Goal: Task Accomplishment & Management: Use online tool/utility

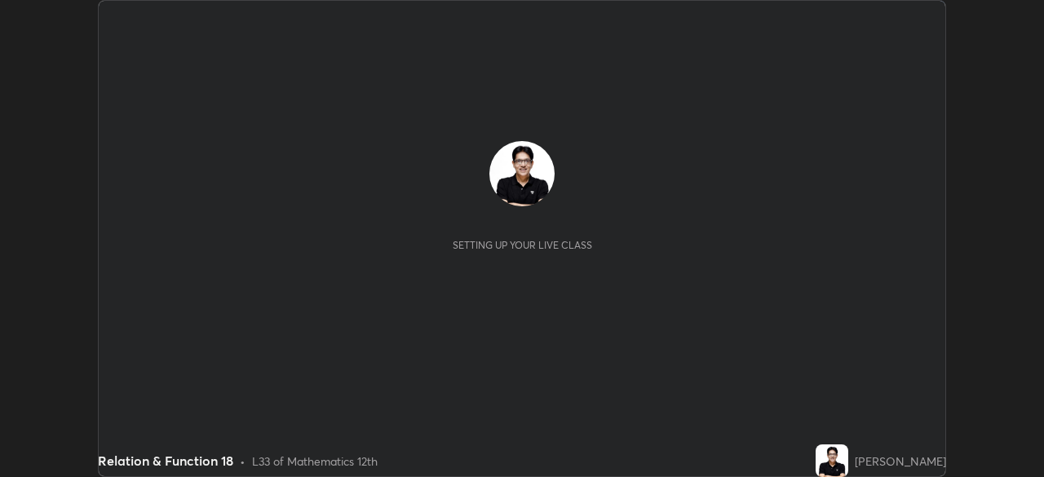
scroll to position [477, 1044]
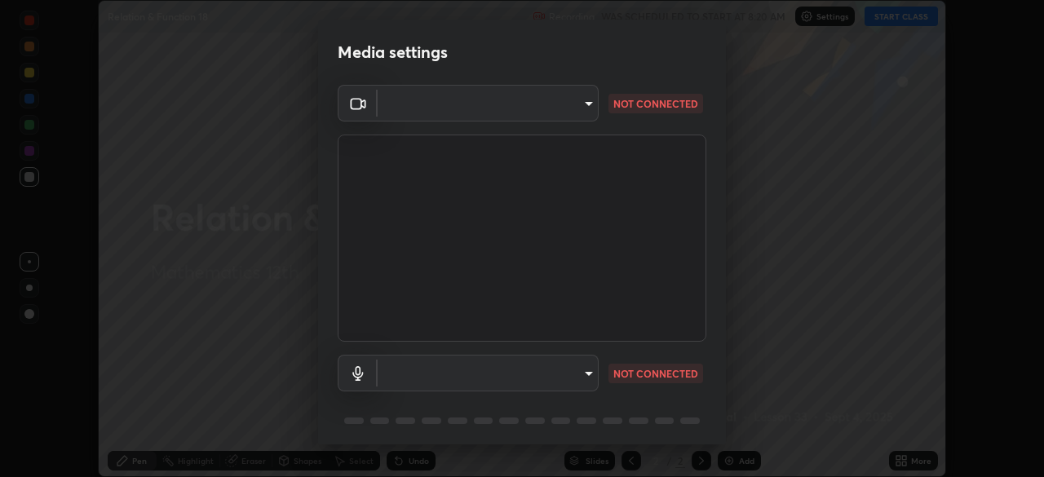
type input "11003169108368e38ef5ee379f7502217d3510ab11d565feef9ef3f21df555de"
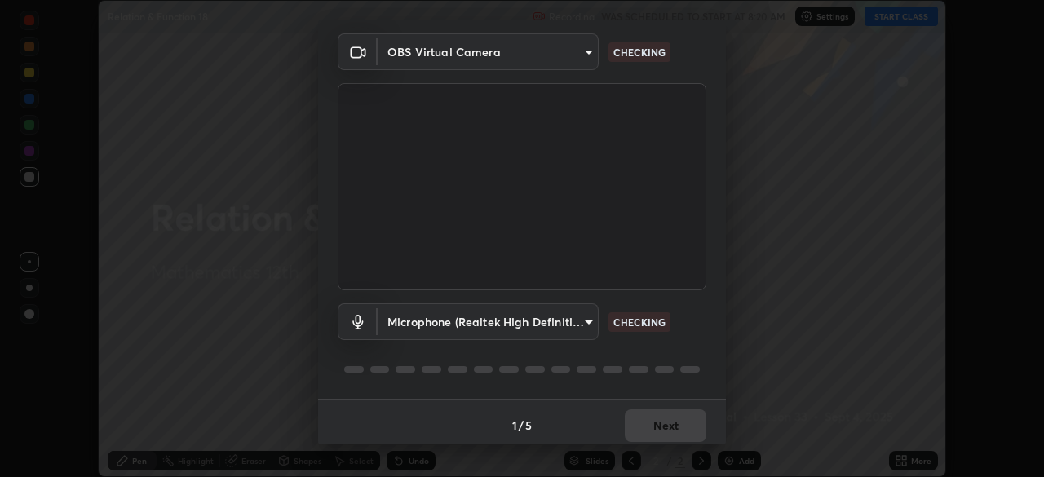
scroll to position [58, 0]
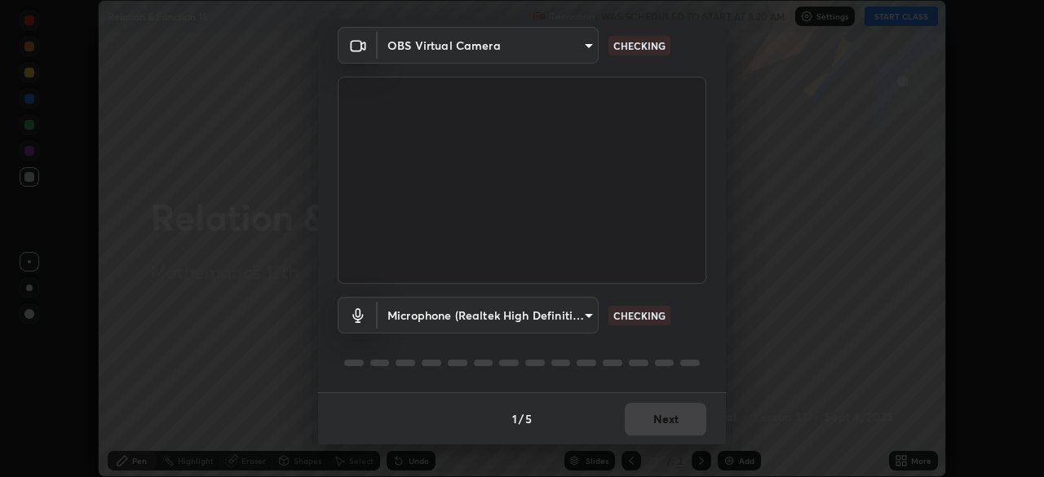
click at [579, 317] on body "Erase all Relation & Function 18 Recording WAS SCHEDULED TO START AT 8:20 AM Se…" at bounding box center [522, 238] width 1044 height 477
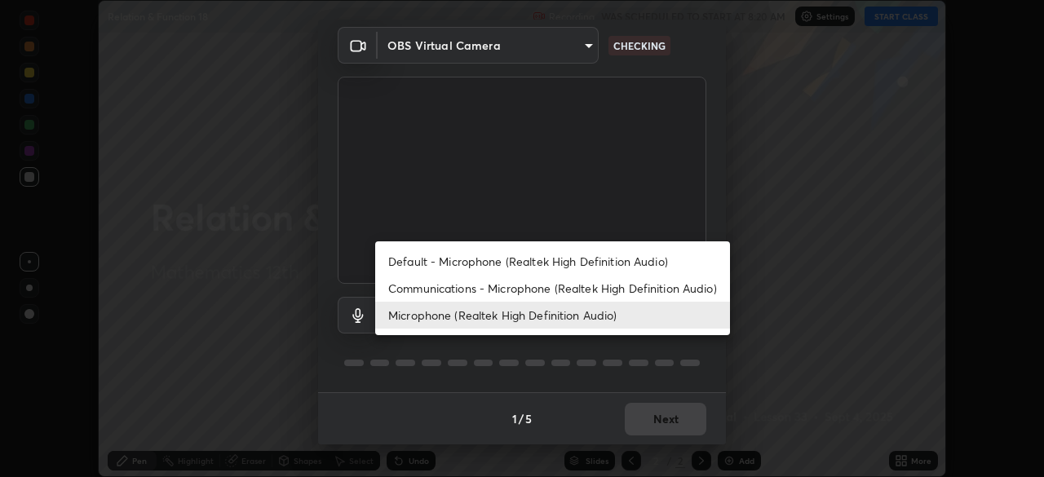
click at [580, 265] on li "Default - Microphone (Realtek High Definition Audio)" at bounding box center [552, 261] width 355 height 27
type input "default"
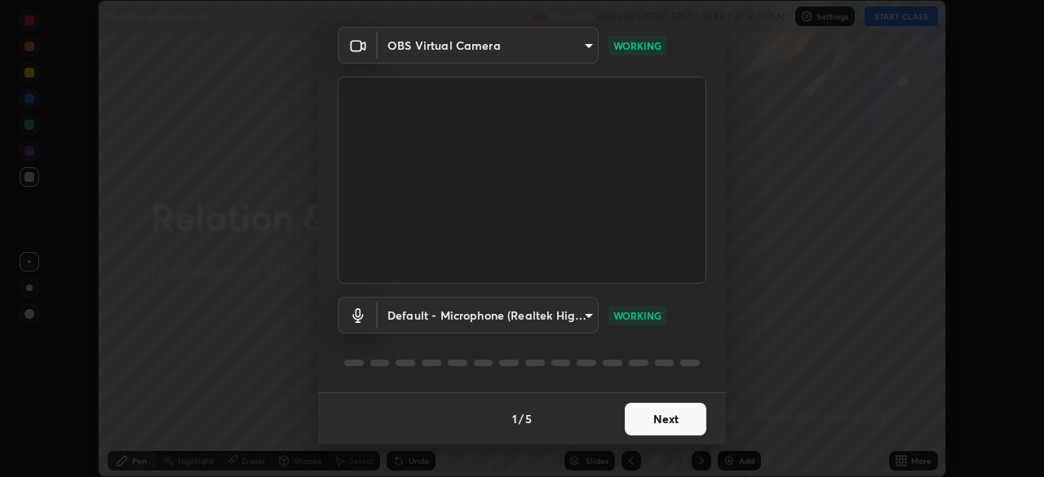
click at [659, 410] on button "Next" at bounding box center [666, 419] width 82 height 33
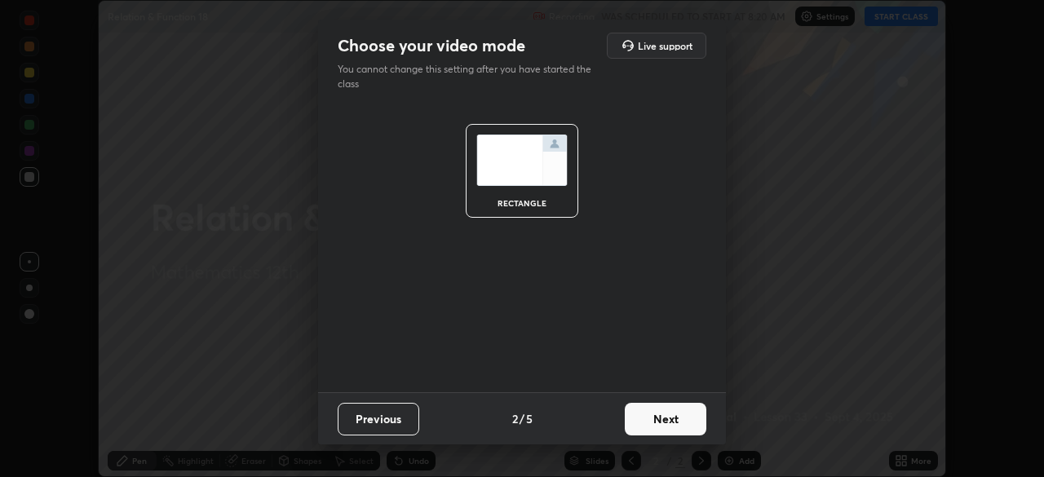
scroll to position [0, 0]
click at [658, 423] on button "Next" at bounding box center [666, 419] width 82 height 33
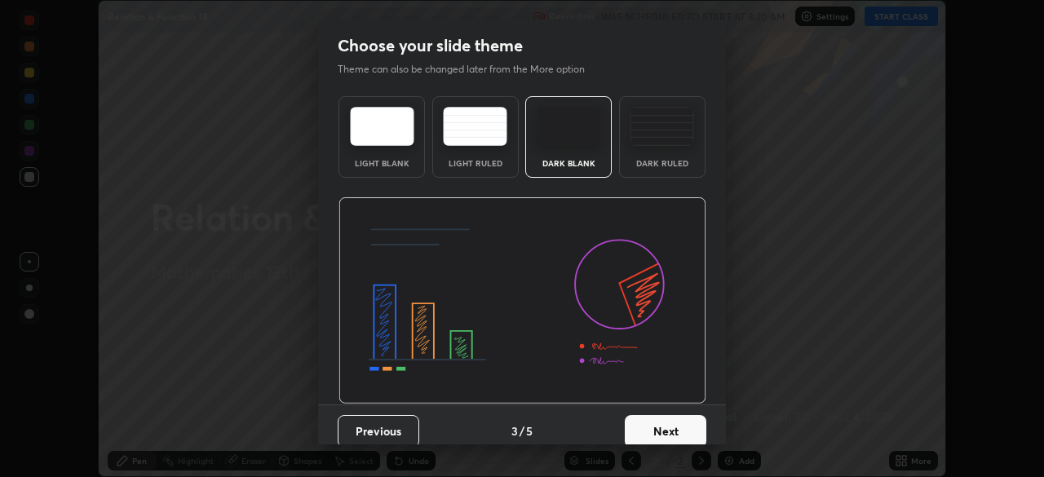
click at [662, 419] on button "Next" at bounding box center [666, 431] width 82 height 33
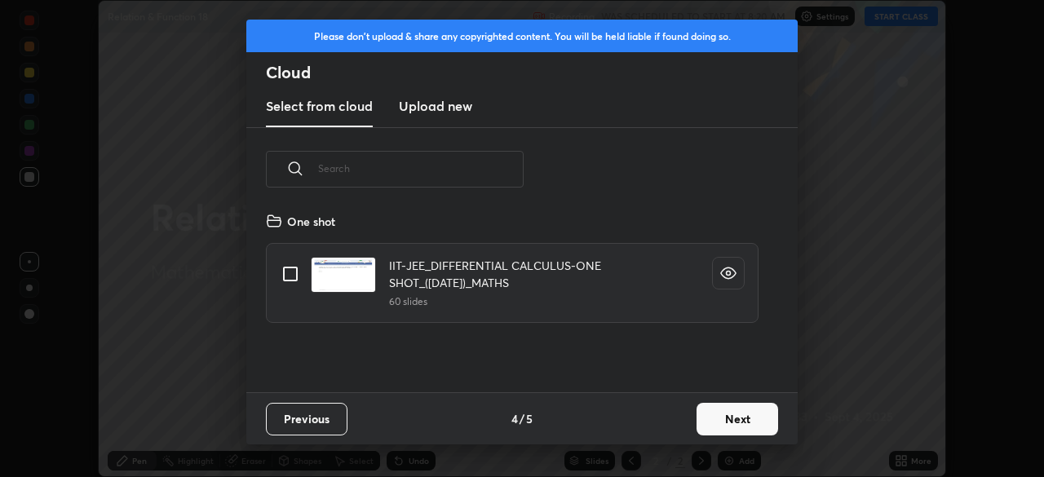
scroll to position [181, 524]
click at [720, 422] on button "Next" at bounding box center [738, 419] width 82 height 33
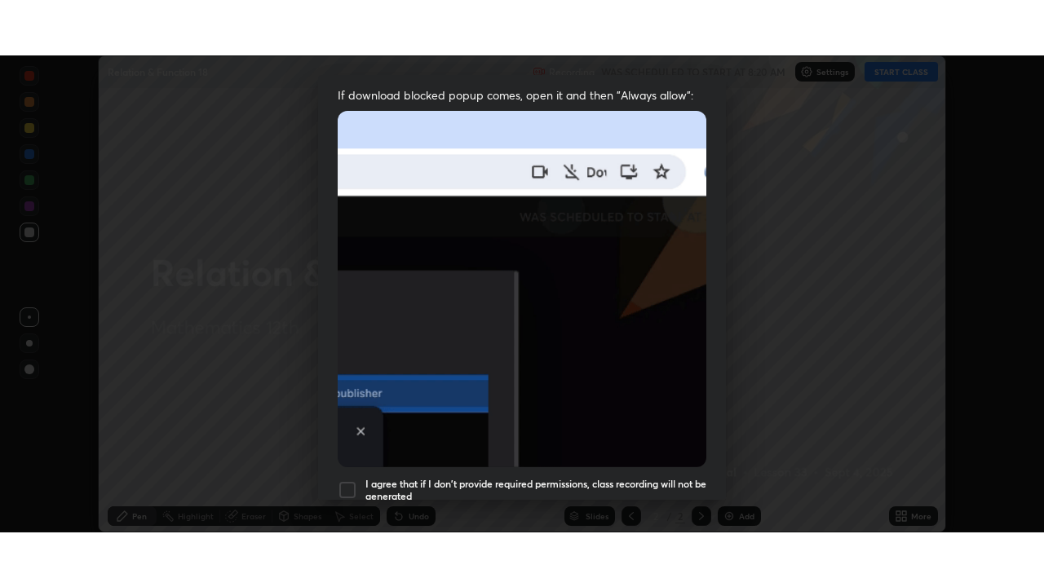
scroll to position [391, 0]
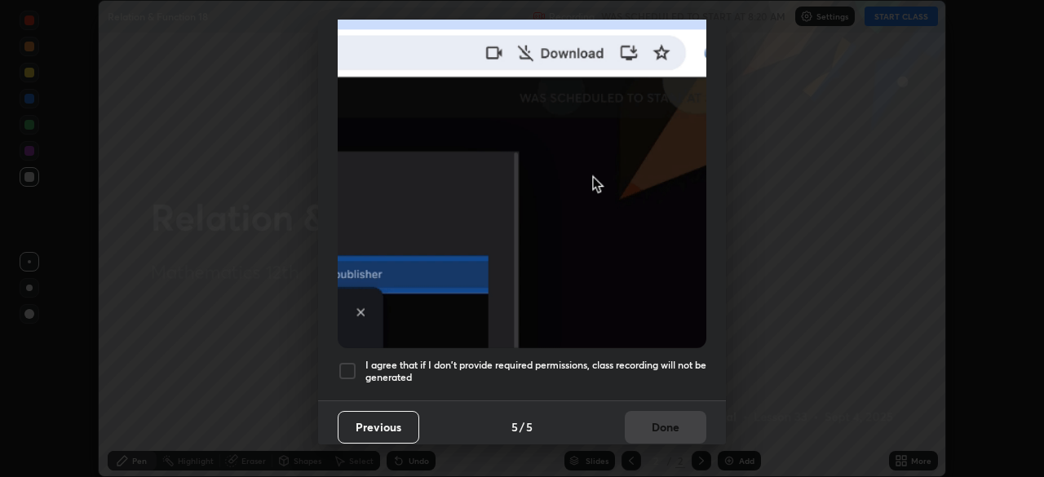
click at [632, 371] on h5 "I agree that if I don't provide required permissions, class recording will not …" at bounding box center [536, 371] width 341 height 25
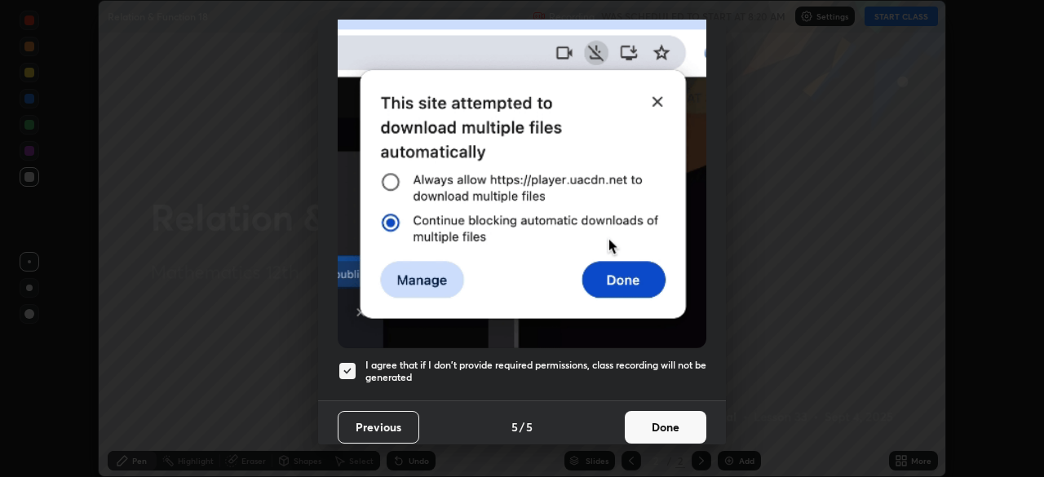
click at [664, 422] on button "Done" at bounding box center [666, 427] width 82 height 33
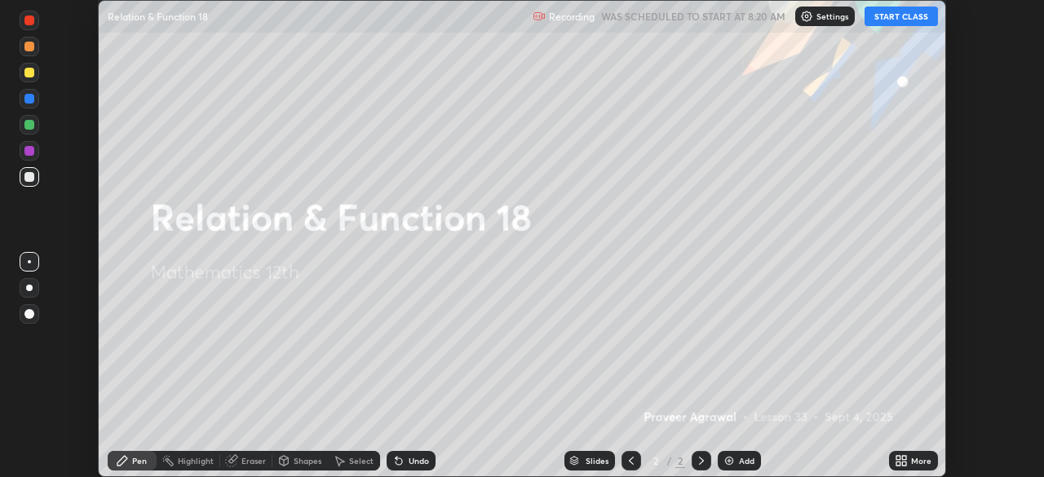
click at [894, 18] on button "START CLASS" at bounding box center [901, 17] width 73 height 20
click at [898, 459] on icon at bounding box center [899, 458] width 4 height 4
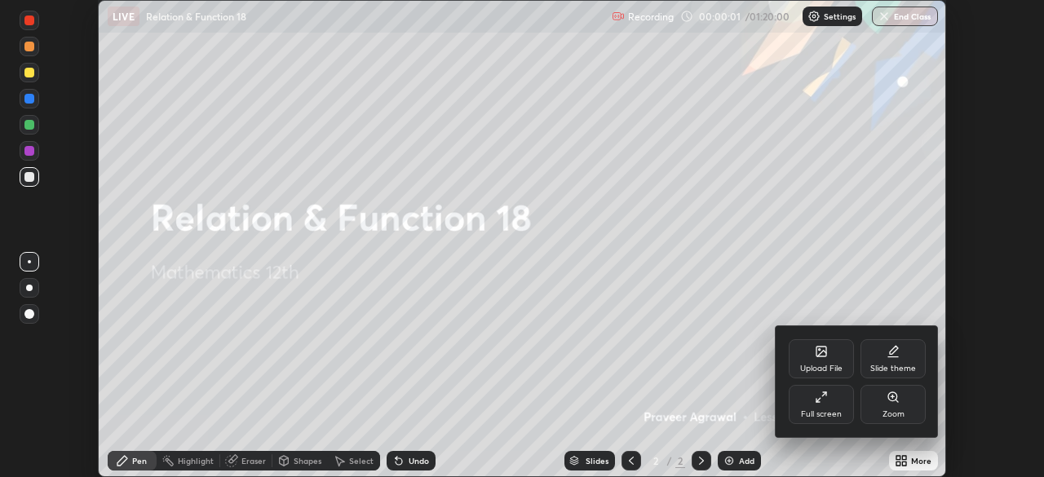
click at [818, 407] on div "Full screen" at bounding box center [821, 404] width 65 height 39
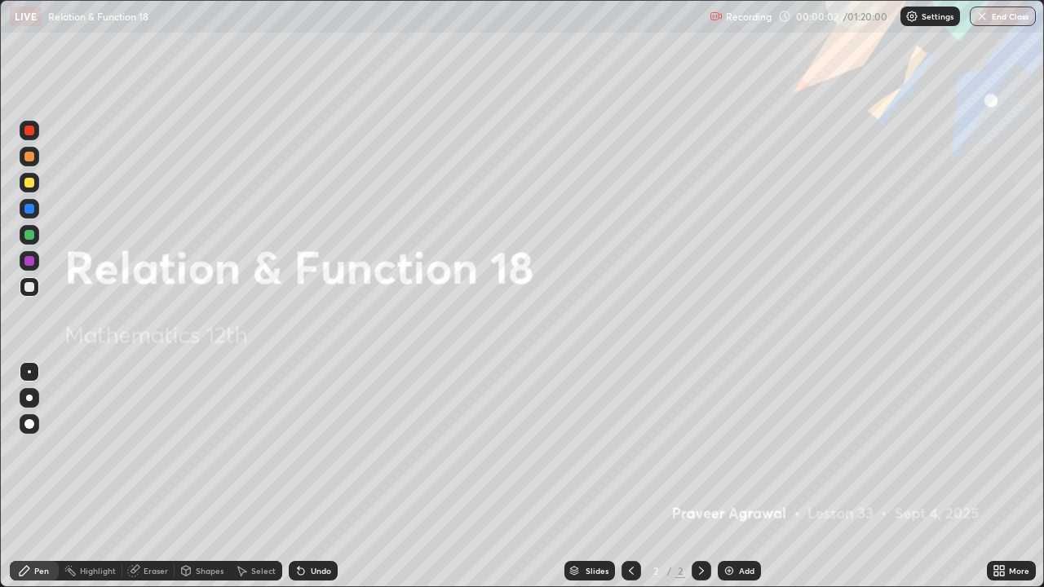
scroll to position [587, 1044]
click at [725, 477] on img at bounding box center [729, 571] width 13 height 13
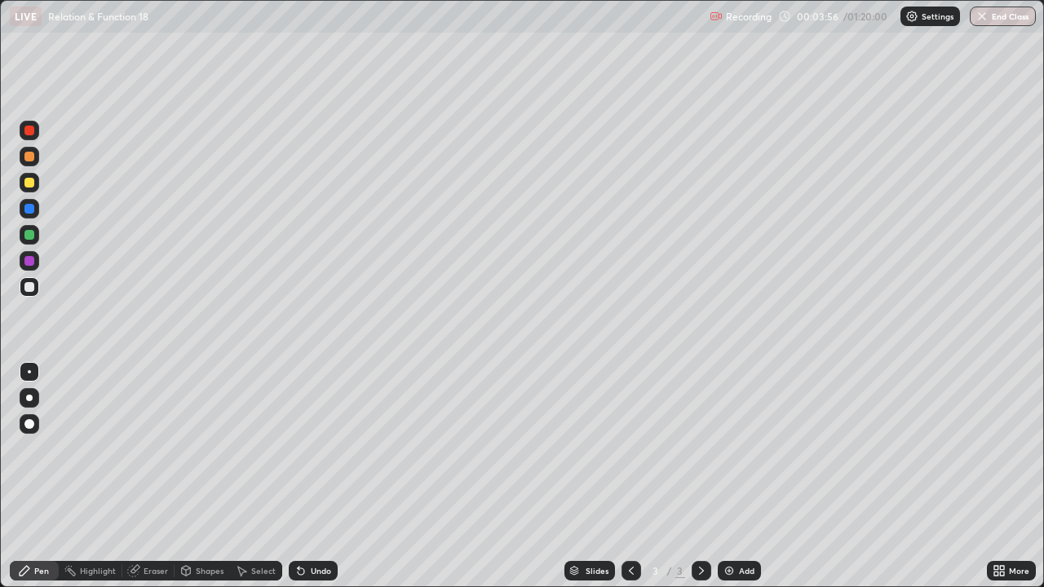
click at [729, 477] on img at bounding box center [729, 571] width 13 height 13
click at [33, 182] on div at bounding box center [29, 183] width 10 height 10
click at [33, 287] on div at bounding box center [29, 287] width 10 height 10
click at [728, 477] on img at bounding box center [729, 571] width 13 height 13
click at [31, 185] on div at bounding box center [29, 183] width 10 height 10
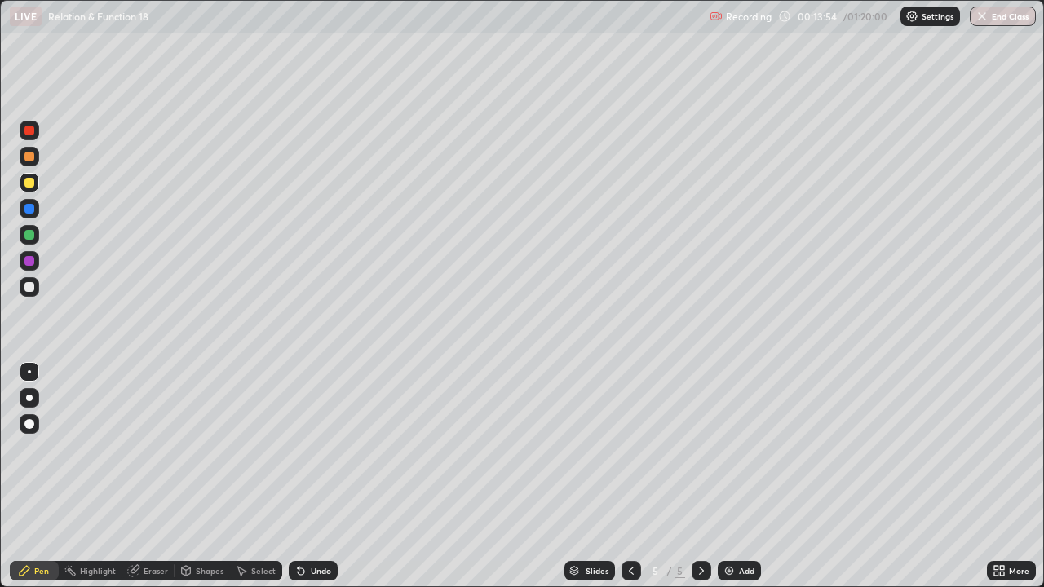
click at [30, 287] on div at bounding box center [29, 287] width 10 height 10
click at [728, 477] on img at bounding box center [729, 571] width 13 height 13
click at [726, 477] on img at bounding box center [729, 571] width 13 height 13
click at [728, 477] on img at bounding box center [729, 571] width 13 height 13
click at [729, 477] on img at bounding box center [729, 571] width 13 height 13
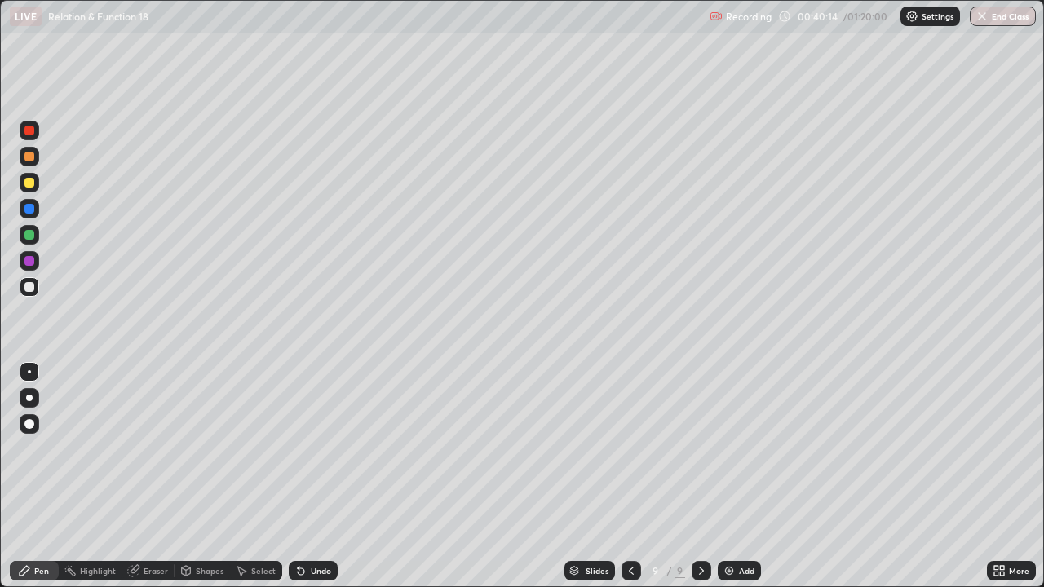
click at [31, 185] on div at bounding box center [29, 183] width 10 height 10
click at [299, 477] on icon at bounding box center [301, 572] width 7 height 7
click at [302, 477] on icon at bounding box center [301, 571] width 13 height 13
click at [298, 477] on icon at bounding box center [301, 572] width 7 height 7
click at [298, 477] on icon at bounding box center [299, 568] width 2 height 2
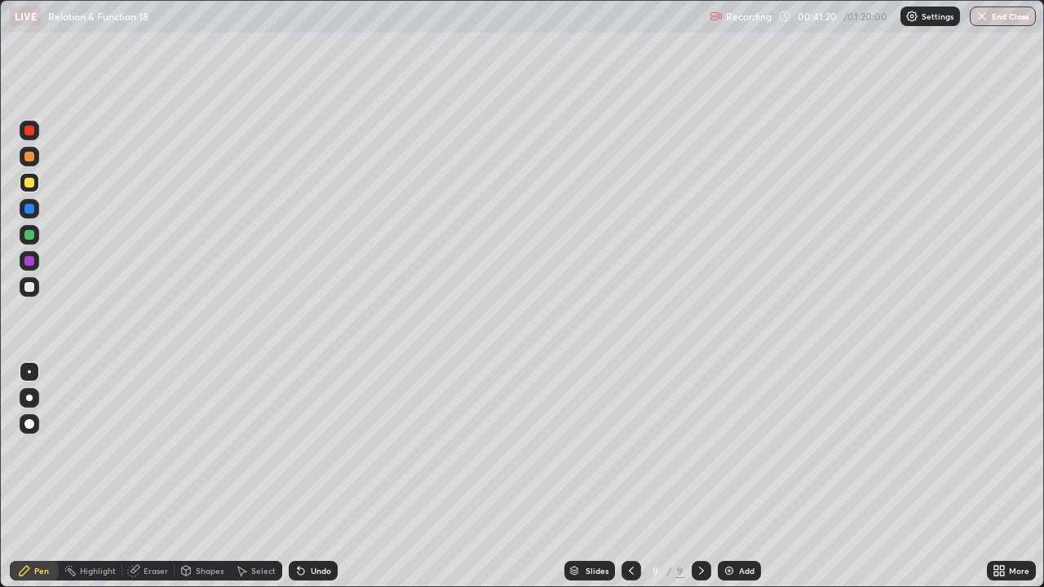
click at [298, 477] on icon at bounding box center [299, 568] width 2 height 2
click at [297, 477] on icon at bounding box center [301, 571] width 13 height 13
click at [299, 477] on icon at bounding box center [301, 572] width 7 height 7
click at [32, 286] on div at bounding box center [29, 287] width 10 height 10
click at [728, 477] on img at bounding box center [729, 571] width 13 height 13
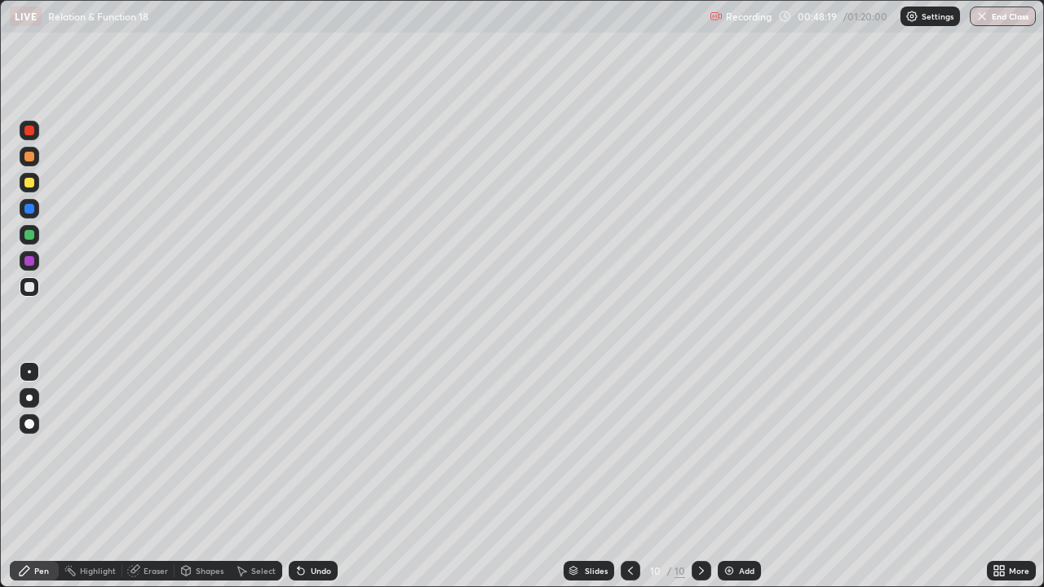
click at [29, 185] on div at bounding box center [29, 183] width 10 height 10
click at [29, 290] on div at bounding box center [29, 287] width 10 height 10
click at [27, 183] on div at bounding box center [29, 183] width 10 height 10
click at [729, 477] on img at bounding box center [729, 571] width 13 height 13
click at [32, 287] on div at bounding box center [29, 287] width 10 height 10
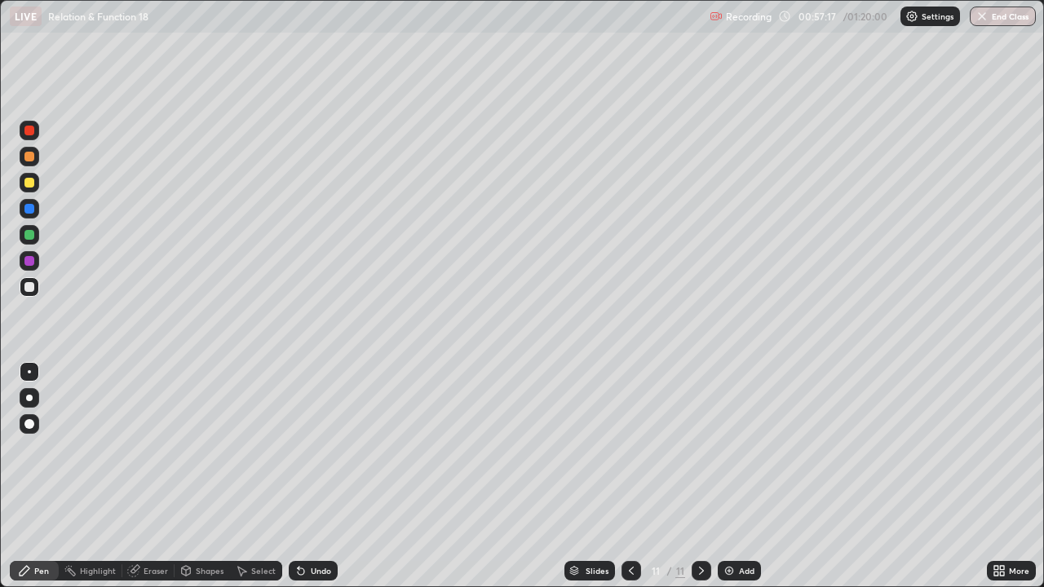
click at [311, 477] on div "Undo" at bounding box center [321, 571] width 20 height 8
click at [312, 477] on div "Undo" at bounding box center [313, 571] width 49 height 20
click at [28, 190] on div at bounding box center [30, 183] width 20 height 20
click at [728, 477] on img at bounding box center [729, 571] width 13 height 13
click at [630, 477] on icon at bounding box center [631, 571] width 13 height 13
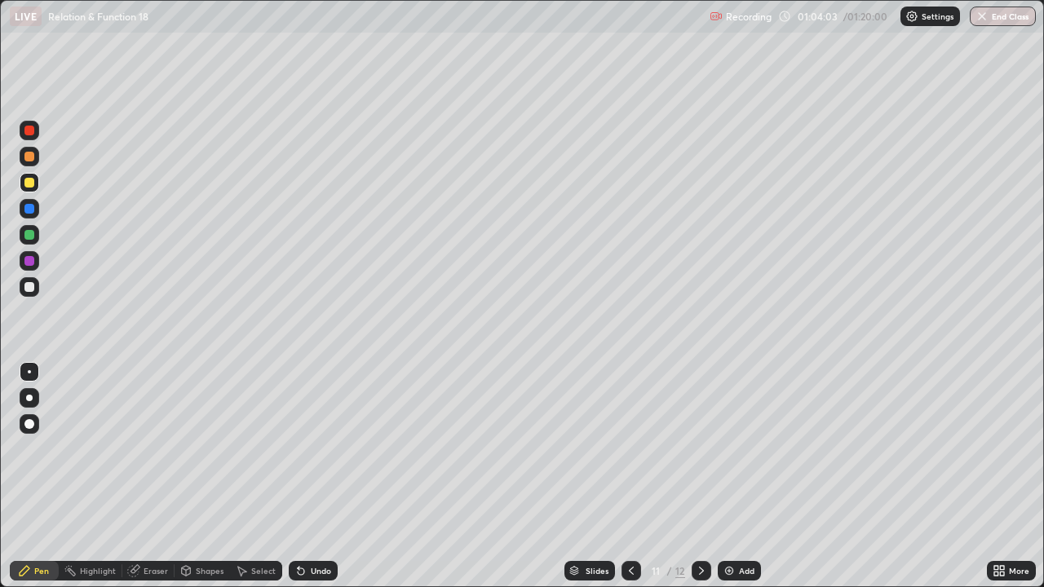
click at [627, 477] on icon at bounding box center [631, 571] width 13 height 13
click at [630, 477] on icon at bounding box center [631, 571] width 13 height 13
click at [701, 477] on icon at bounding box center [701, 571] width 13 height 13
click at [700, 477] on icon at bounding box center [701, 571] width 13 height 13
click at [703, 477] on div at bounding box center [702, 571] width 20 height 20
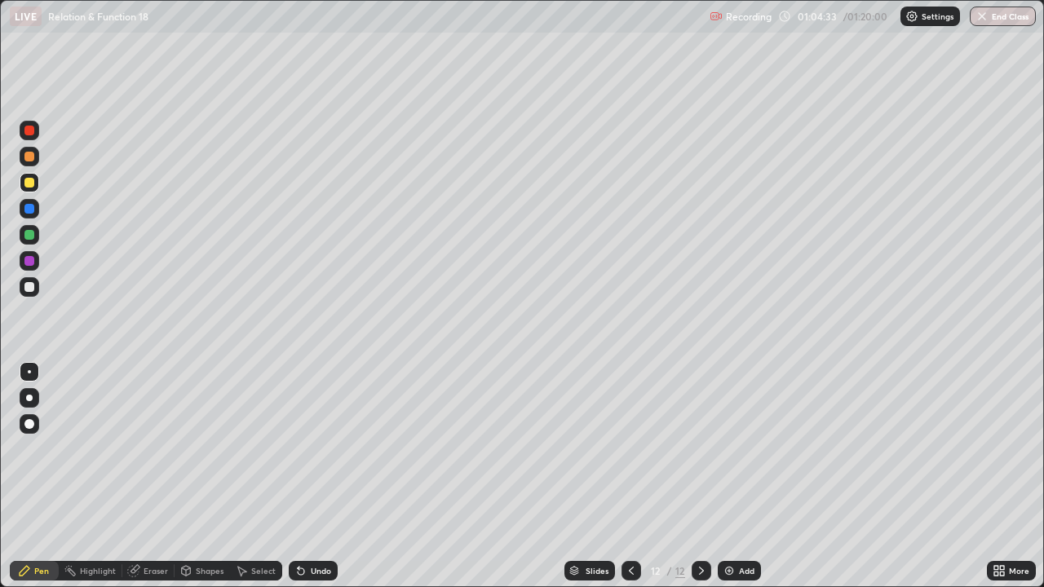
click at [33, 290] on div at bounding box center [30, 287] width 20 height 20
click at [32, 184] on div at bounding box center [29, 183] width 10 height 10
click at [29, 288] on div at bounding box center [29, 287] width 10 height 10
click at [726, 477] on img at bounding box center [729, 571] width 13 height 13
click at [33, 184] on div at bounding box center [29, 183] width 10 height 10
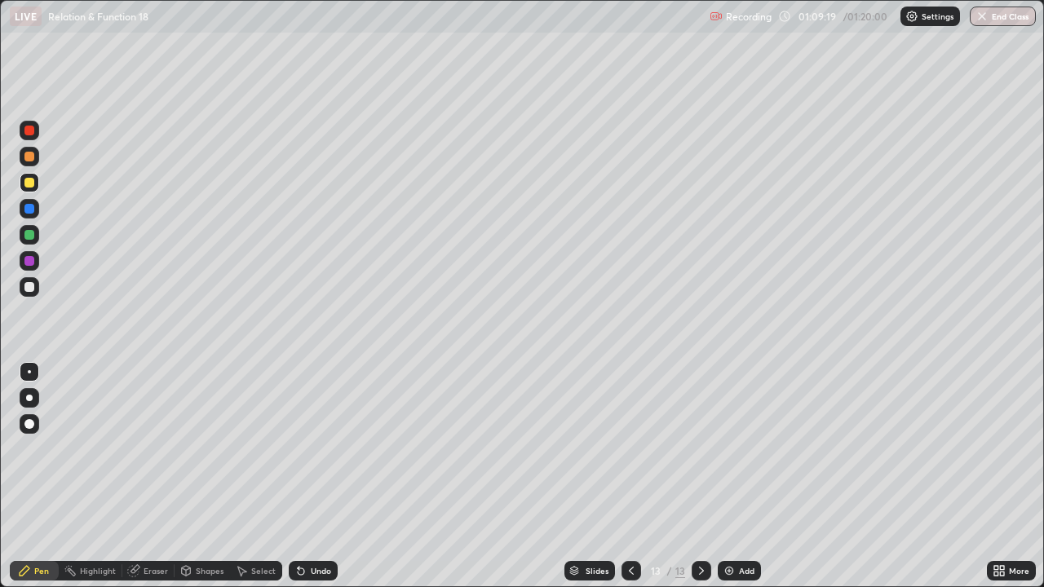
click at [31, 290] on div at bounding box center [29, 287] width 10 height 10
click at [995, 17] on button "End Class" at bounding box center [1003, 17] width 66 height 20
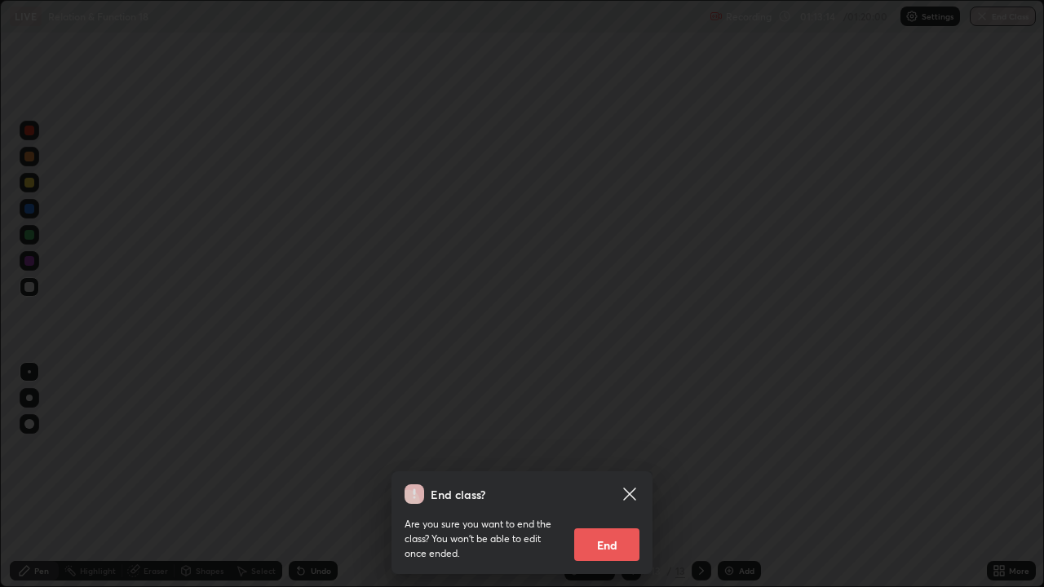
click at [614, 477] on button "End" at bounding box center [606, 545] width 65 height 33
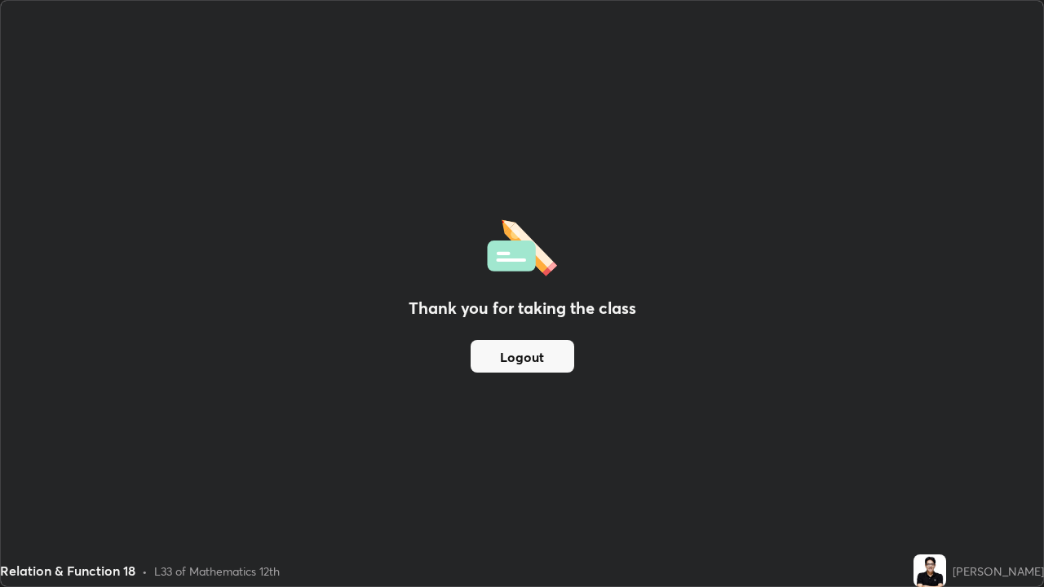
click at [519, 359] on button "Logout" at bounding box center [523, 356] width 104 height 33
